Goal: Transaction & Acquisition: Obtain resource

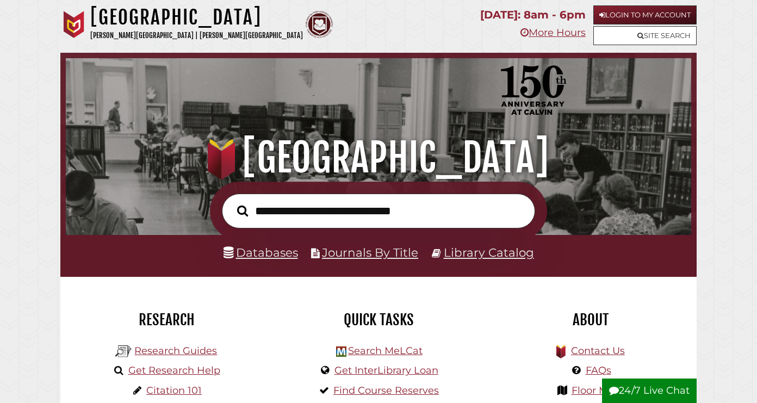
scroll to position [207, 620]
click at [656, 15] on link "Login to My Account" at bounding box center [645, 14] width 103 height 19
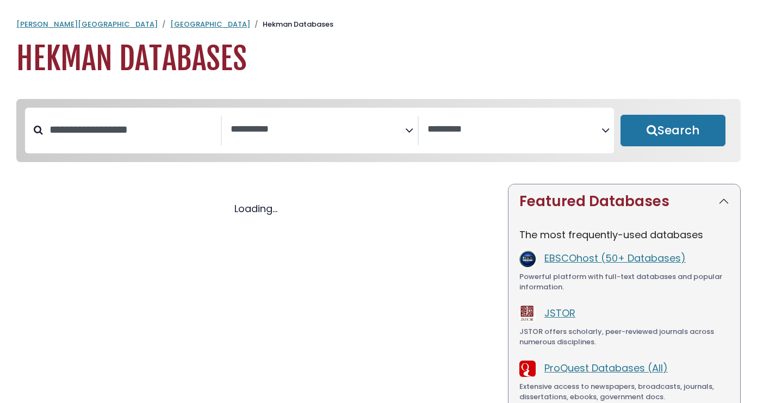
select select "Database Subject Filter"
select select "Database Vendors Filter"
select select "Database Subject Filter"
select select "Database Vendors Filter"
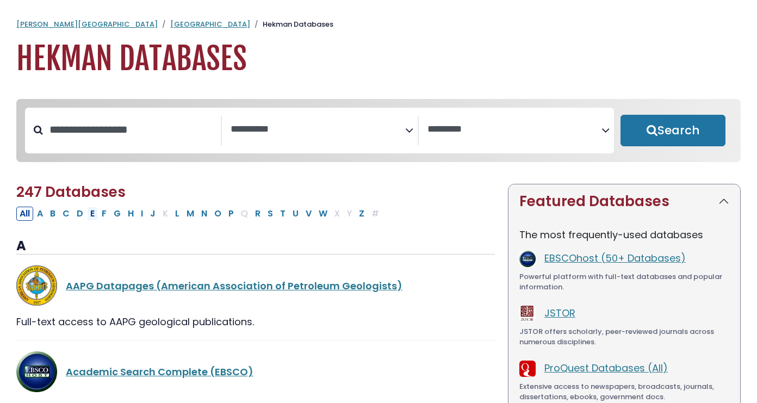
click at [95, 212] on button "E" at bounding box center [92, 214] width 11 height 14
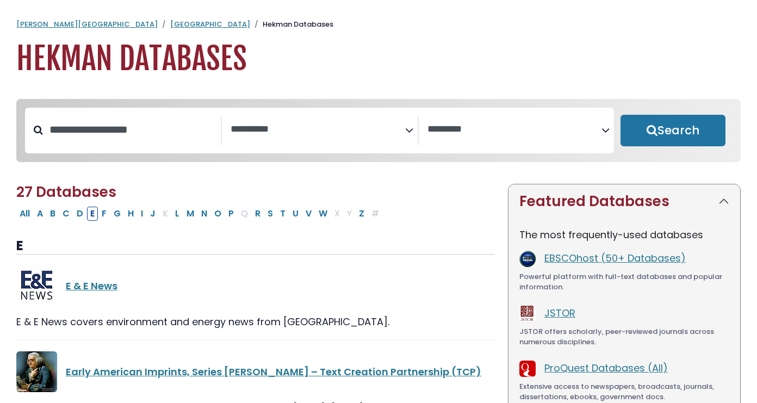
select select "Database Subject Filter"
select select "Database Vendors Filter"
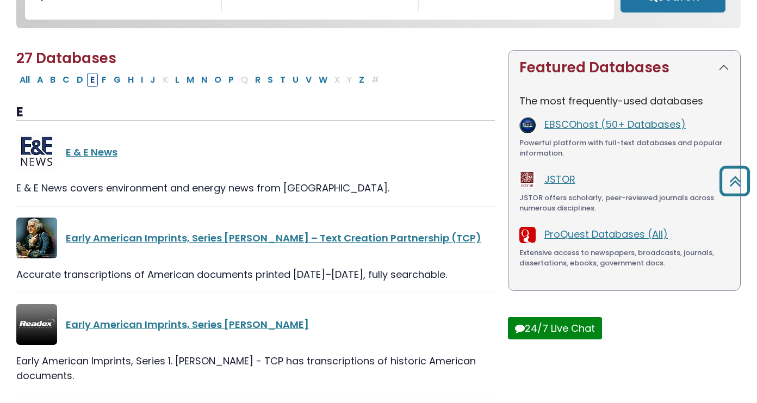
scroll to position [133, 0]
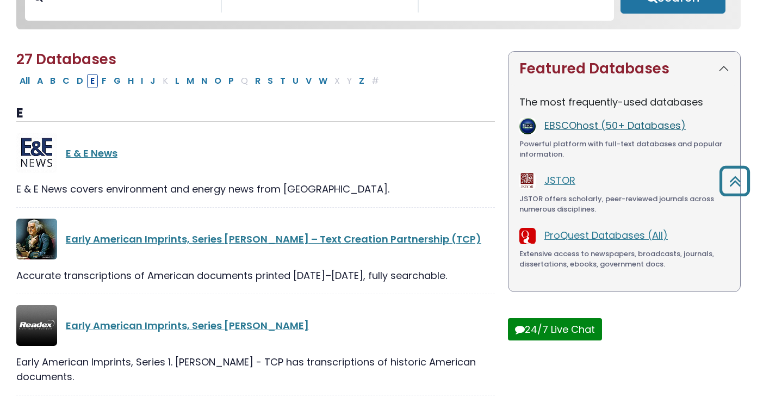
click at [570, 121] on link "EBSCOhost (50+ Databases)" at bounding box center [615, 126] width 141 height 14
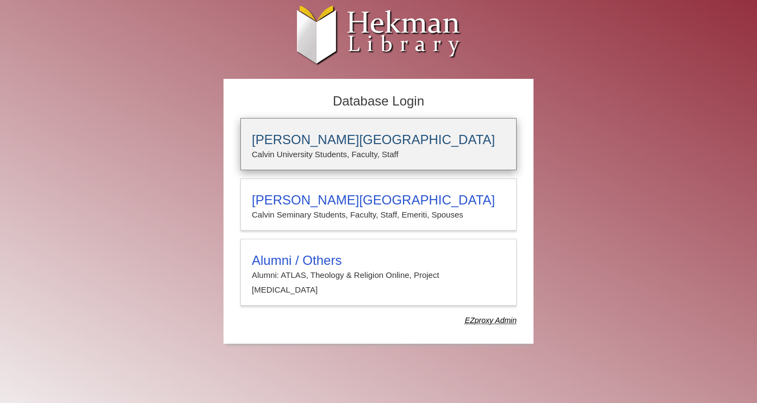
click at [338, 152] on p "Calvin University Students, Faculty, Staff" at bounding box center [379, 154] width 254 height 14
